Goal: Complete application form

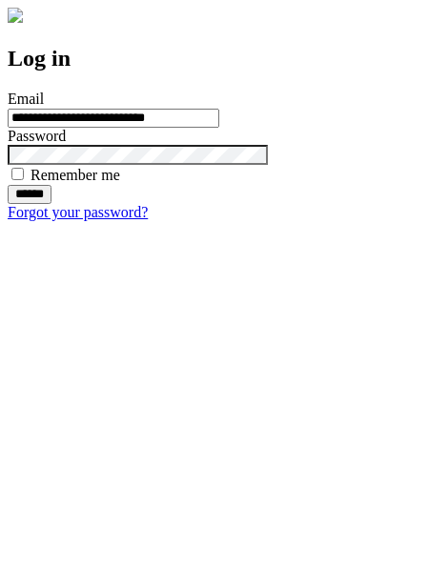
type input "**********"
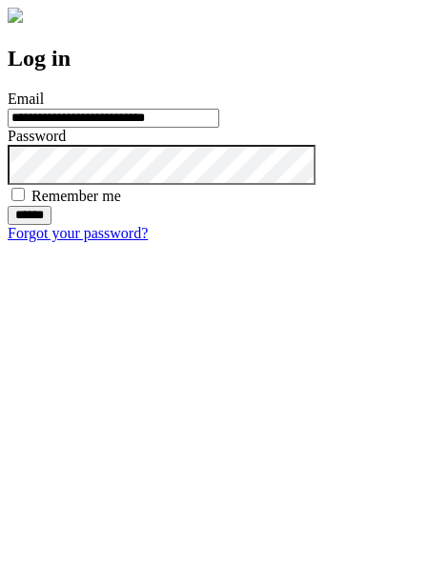
click at [52, 225] on input "******" at bounding box center [30, 215] width 44 height 19
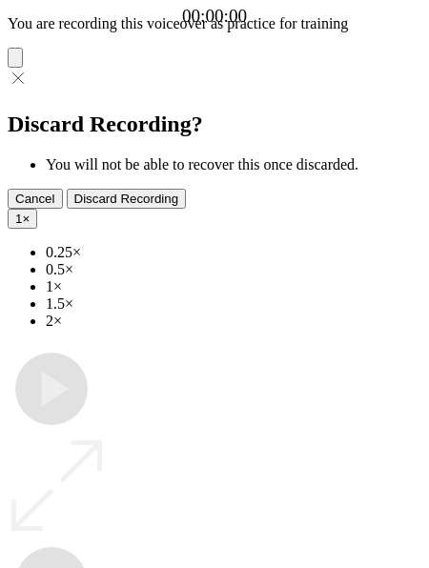
type input "**********"
